Goal: Task Accomplishment & Management: Use online tool/utility

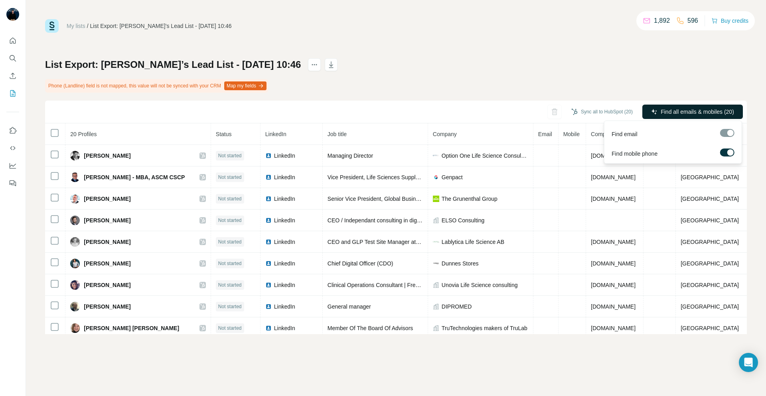
click at [707, 110] on span "Find all emails & mobiles (20)" at bounding box center [696, 112] width 73 height 8
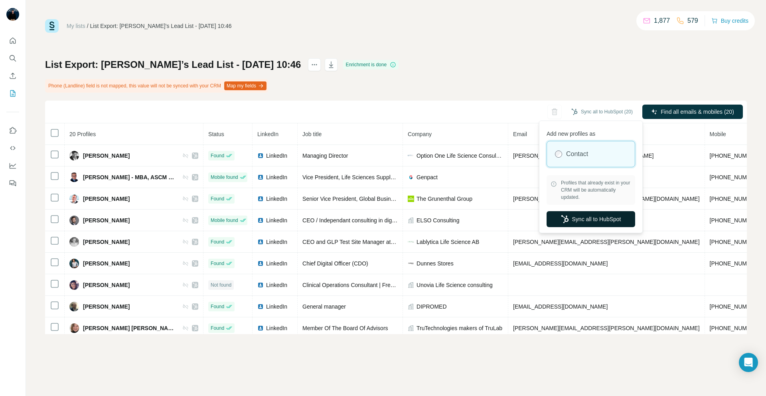
click at [600, 217] on button "Sync all to HubSpot" at bounding box center [590, 219] width 89 height 16
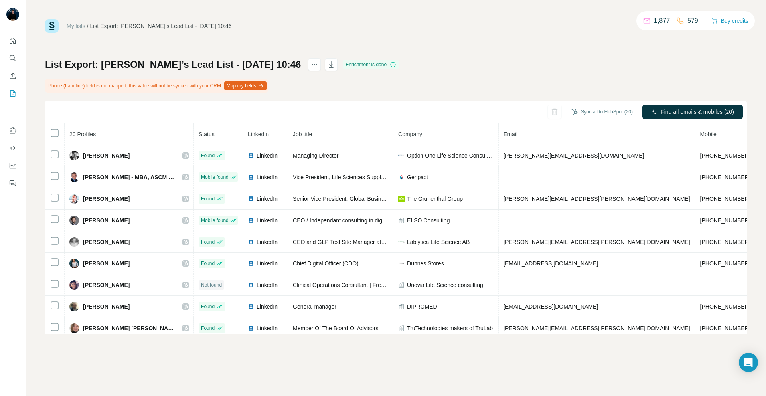
click at [260, 88] on button "Map my fields" at bounding box center [245, 85] width 42 height 9
